Goal: Task Accomplishment & Management: Complete application form

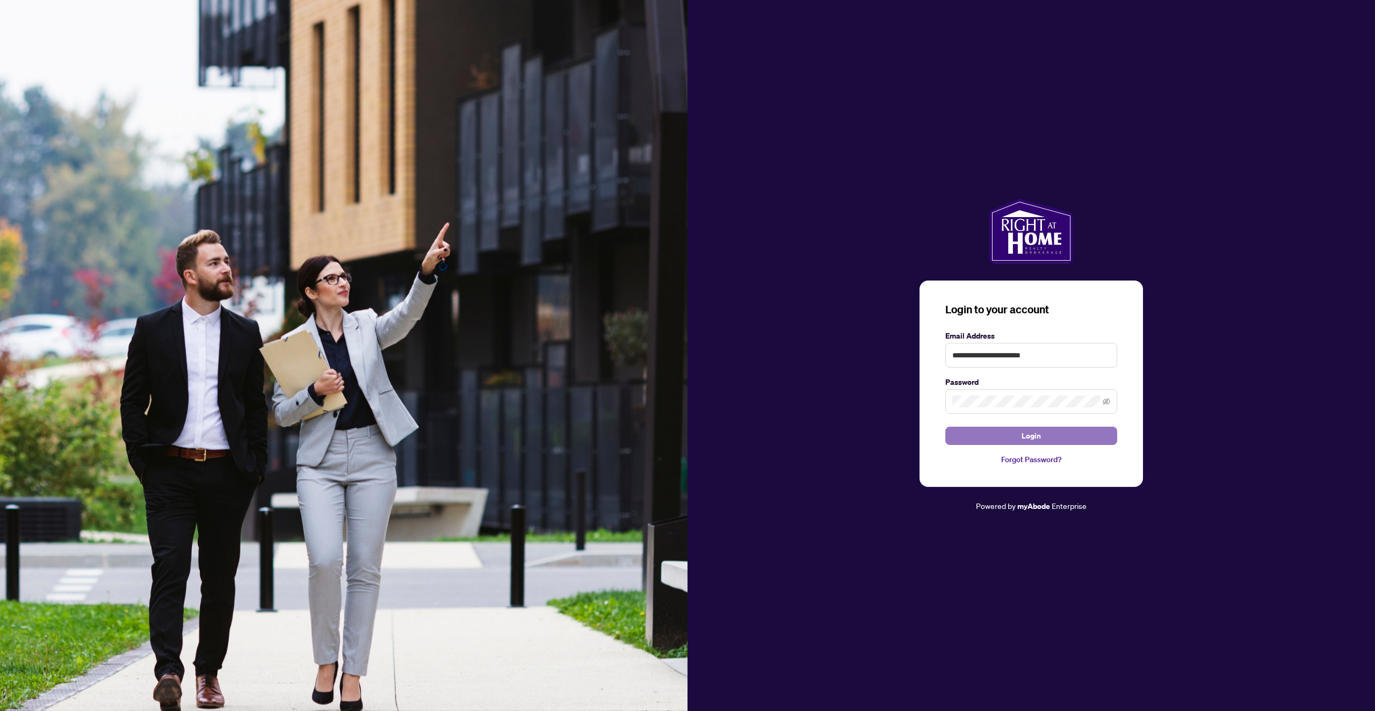
click at [1033, 438] on span "Login" at bounding box center [1031, 435] width 19 height 17
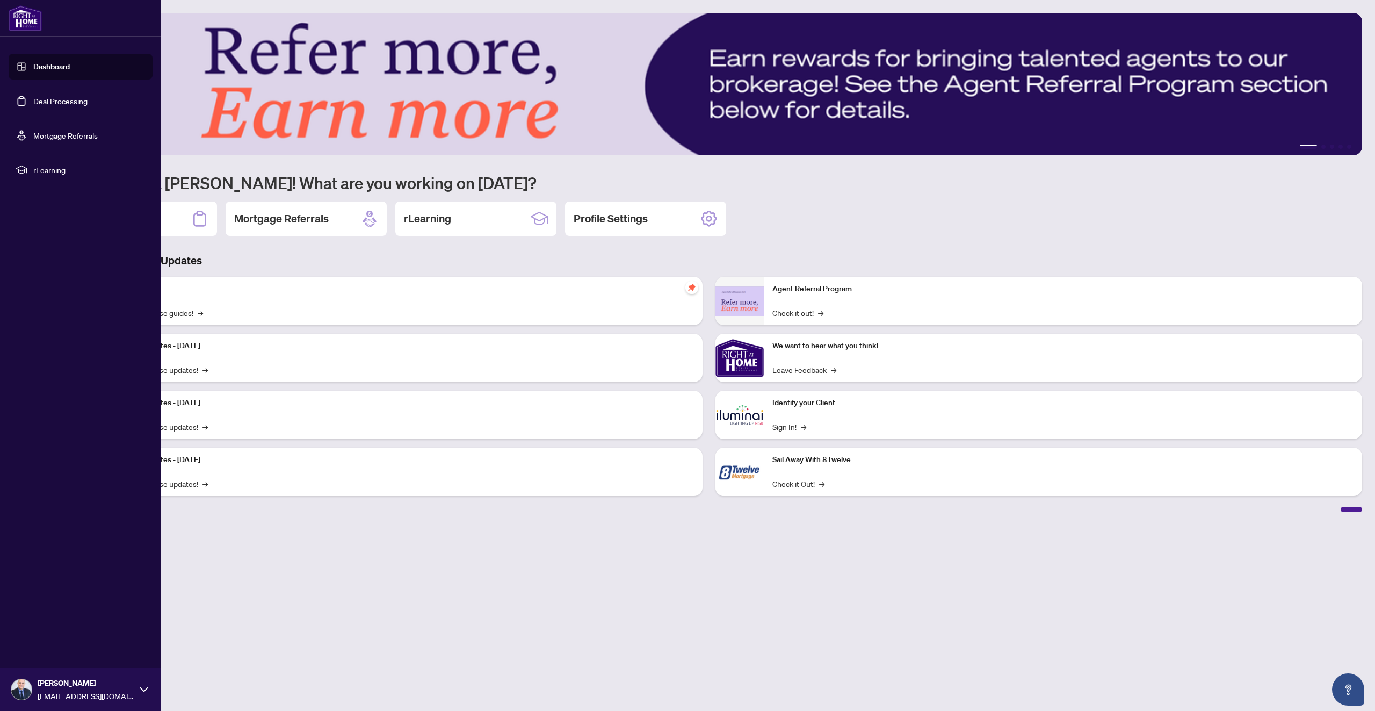
click at [51, 106] on link "Deal Processing" at bounding box center [60, 101] width 54 height 10
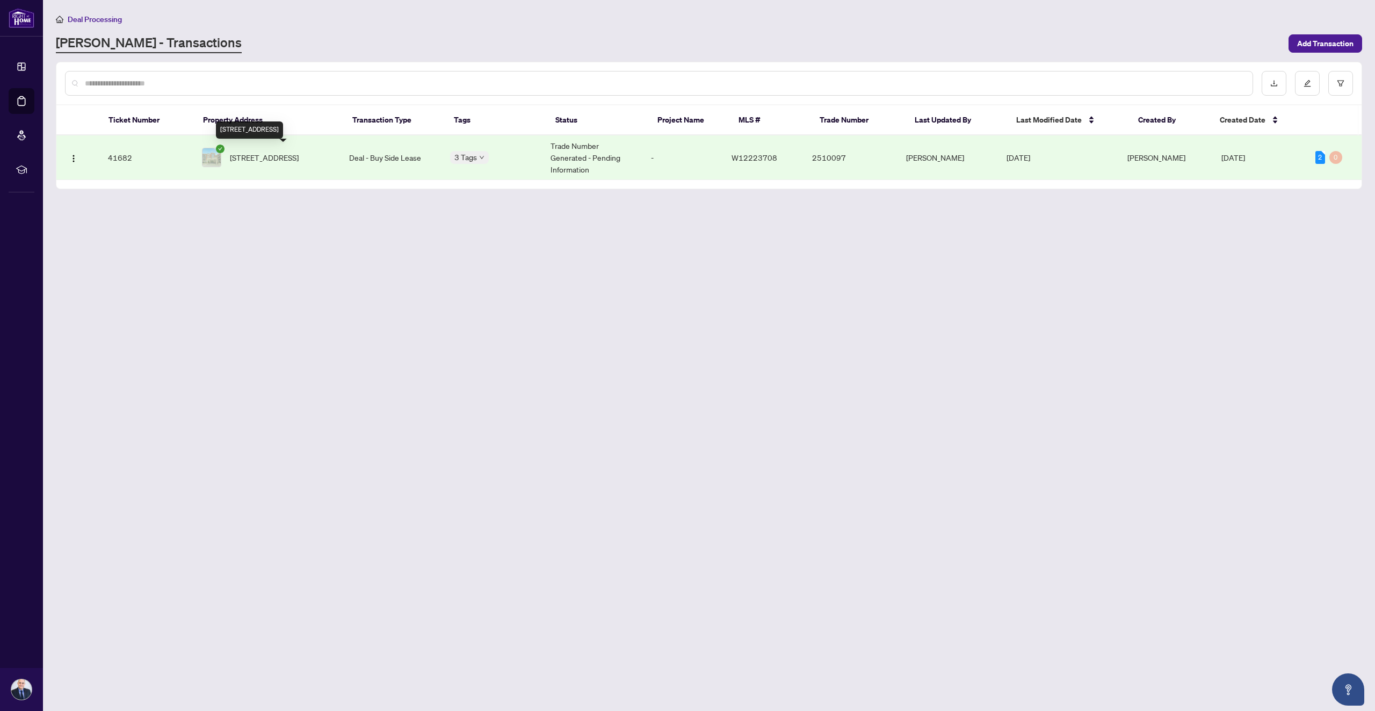
click at [287, 163] on span "[STREET_ADDRESS]" at bounding box center [264, 157] width 69 height 12
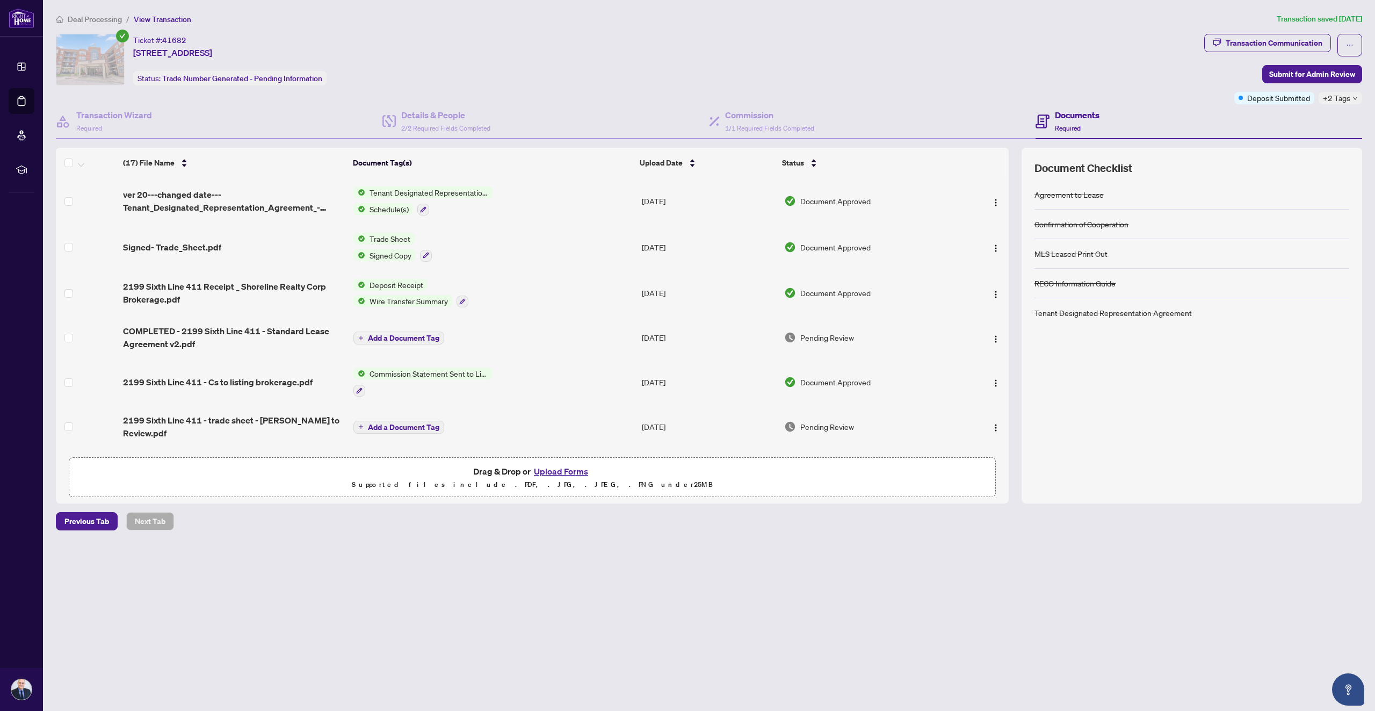
click at [555, 471] on button "Upload Forms" at bounding box center [561, 471] width 61 height 14
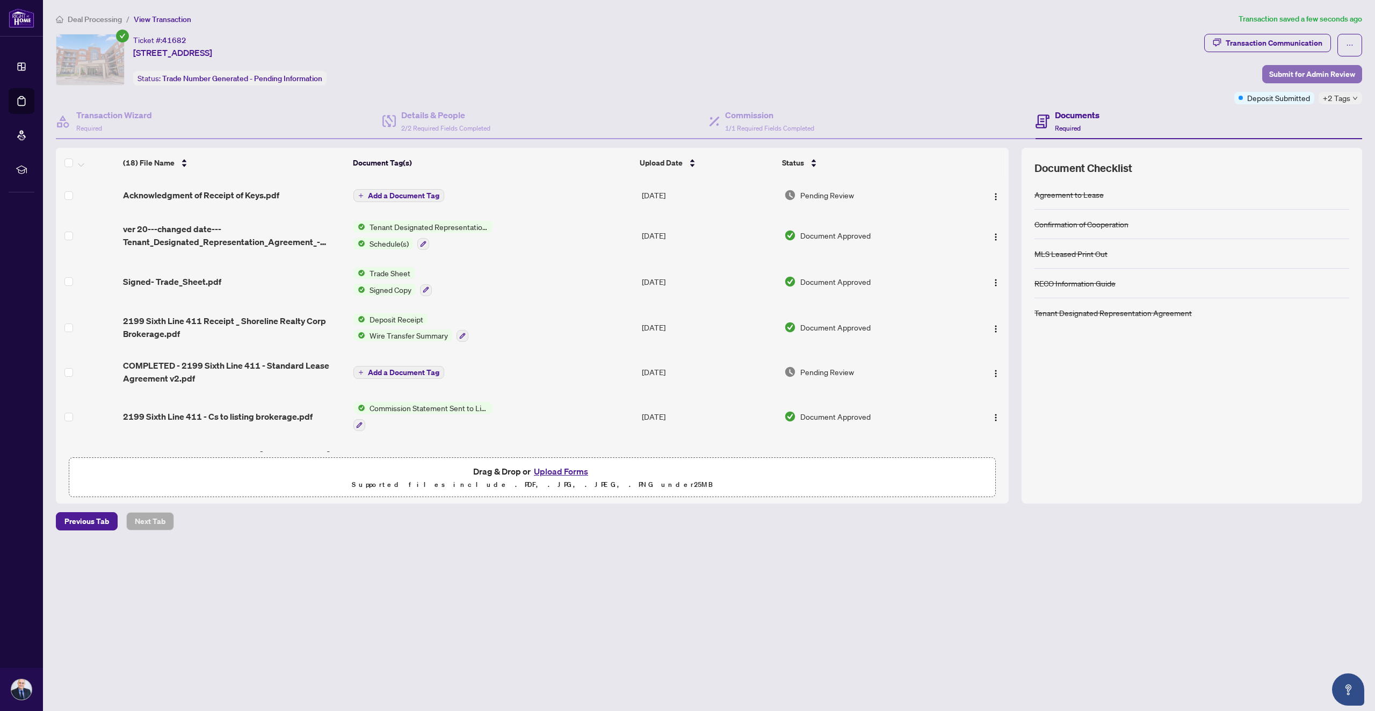
click at [1297, 71] on span "Submit for Admin Review" at bounding box center [1312, 74] width 86 height 17
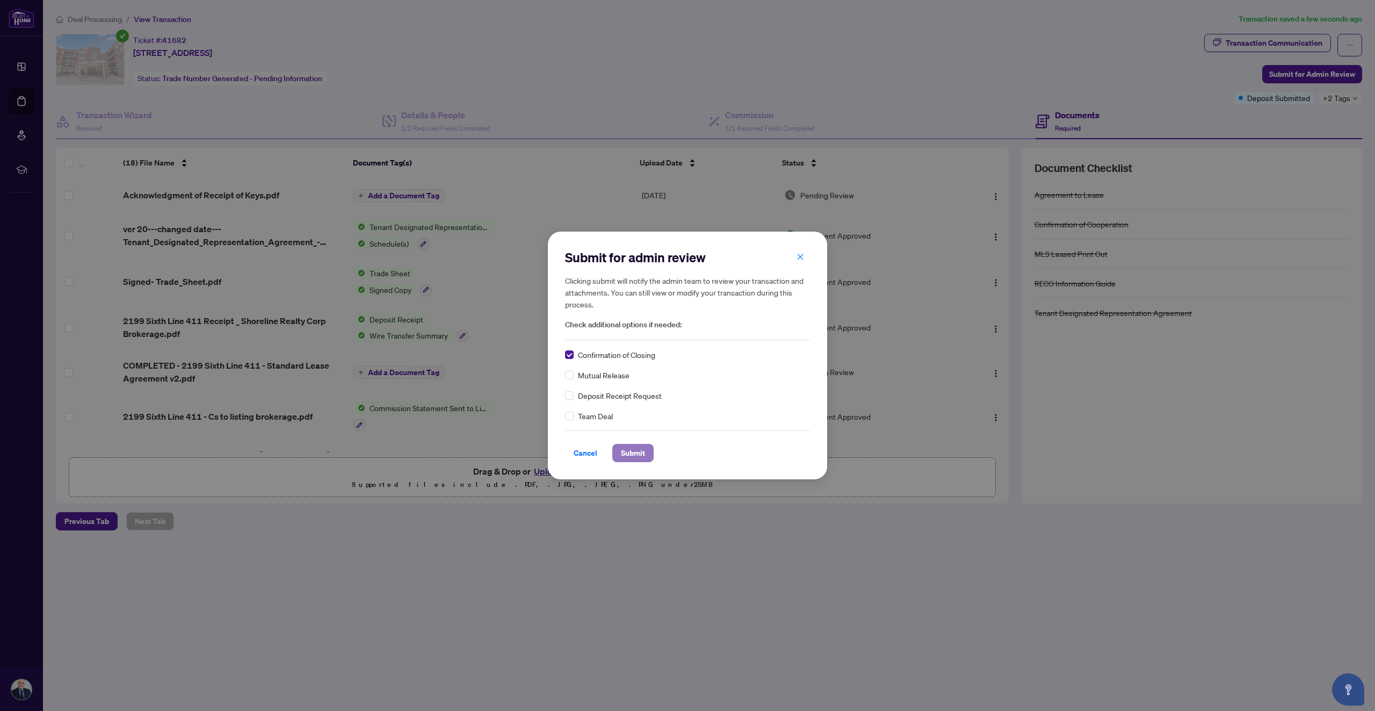
click at [631, 453] on span "Submit" at bounding box center [633, 452] width 24 height 17
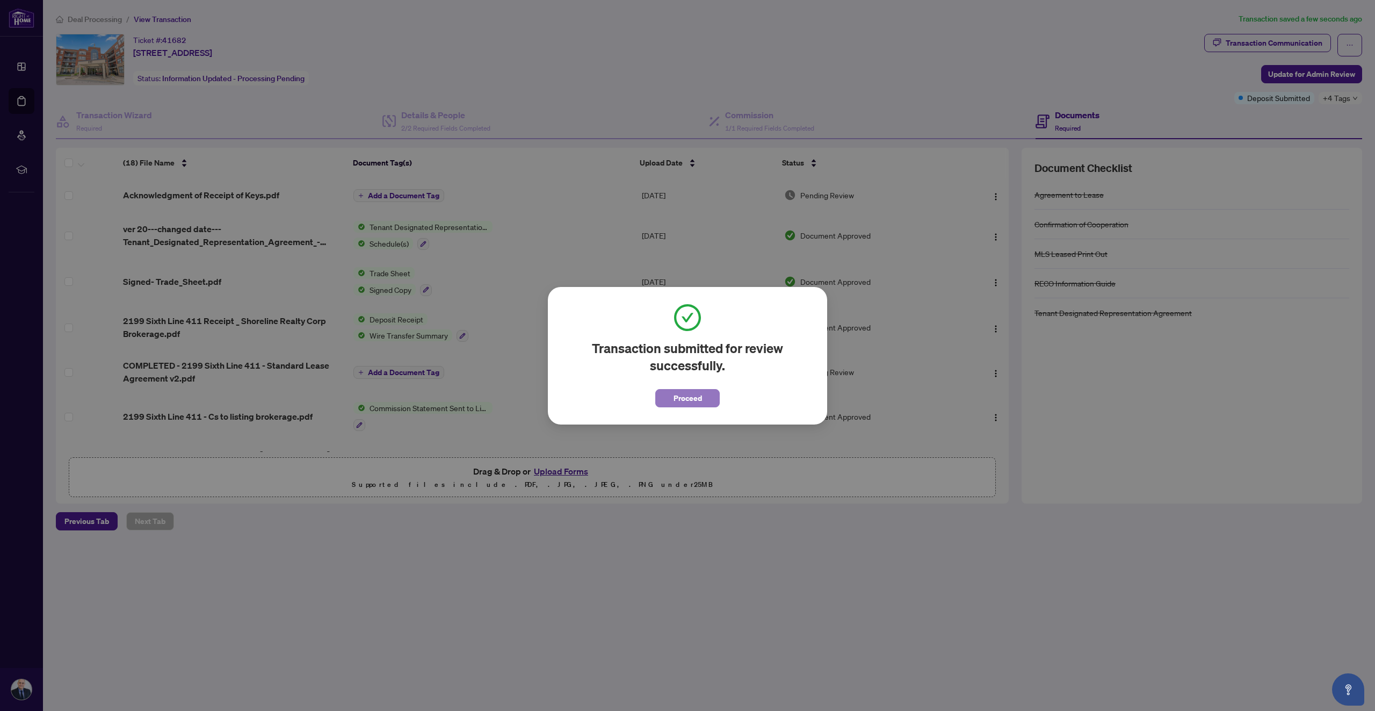
click at [684, 393] on span "Proceed" at bounding box center [688, 397] width 28 height 17
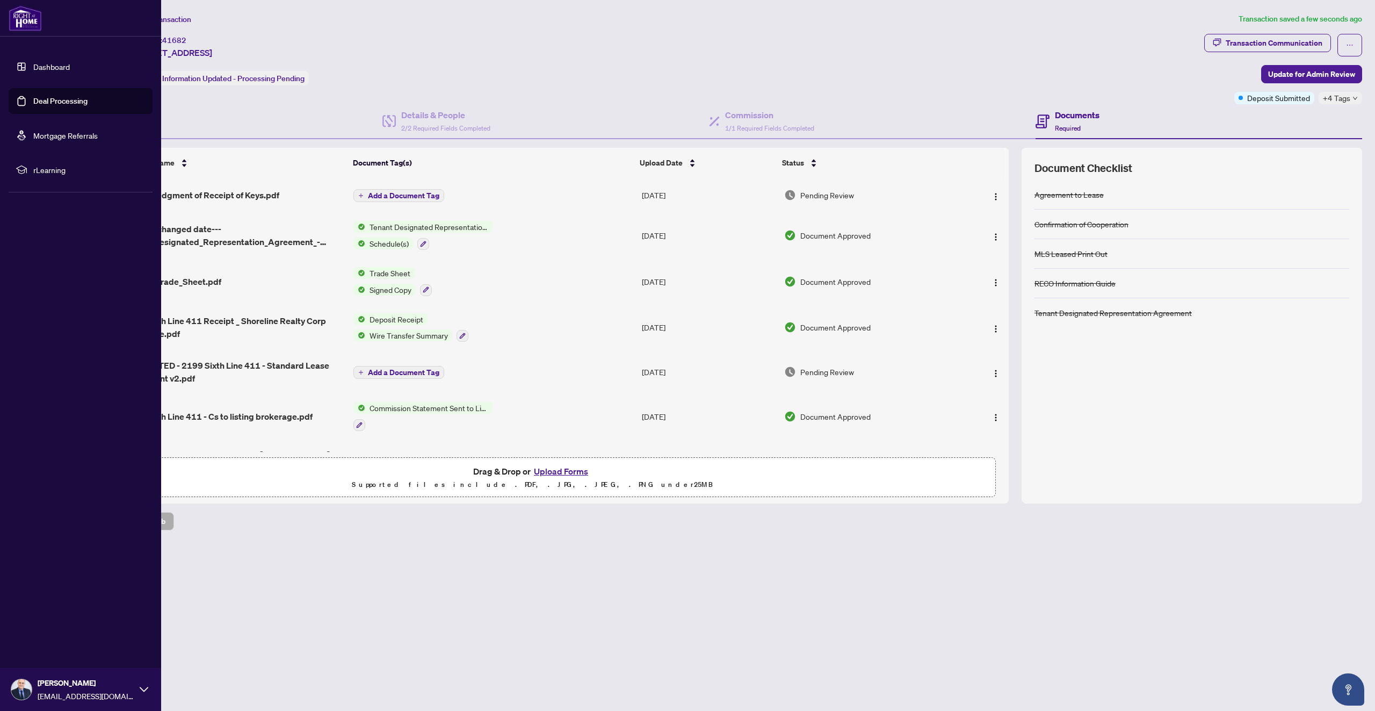
click at [29, 18] on img at bounding box center [25, 18] width 33 height 26
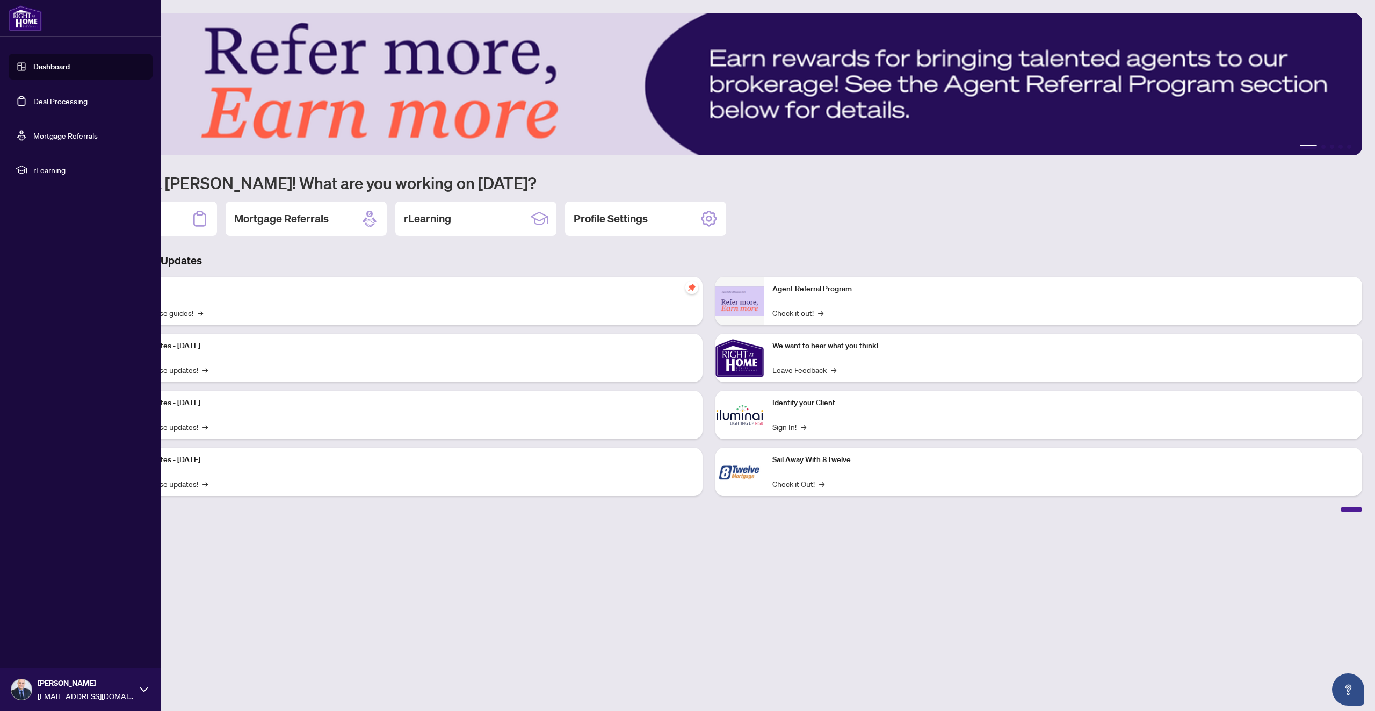
click at [33, 692] on div "[PERSON_NAME] [EMAIL_ADDRESS][DOMAIN_NAME]" at bounding box center [80, 689] width 161 height 43
click at [53, 620] on span "Logout" at bounding box center [43, 625] width 24 height 17
